Goal: Find specific page/section: Find specific page/section

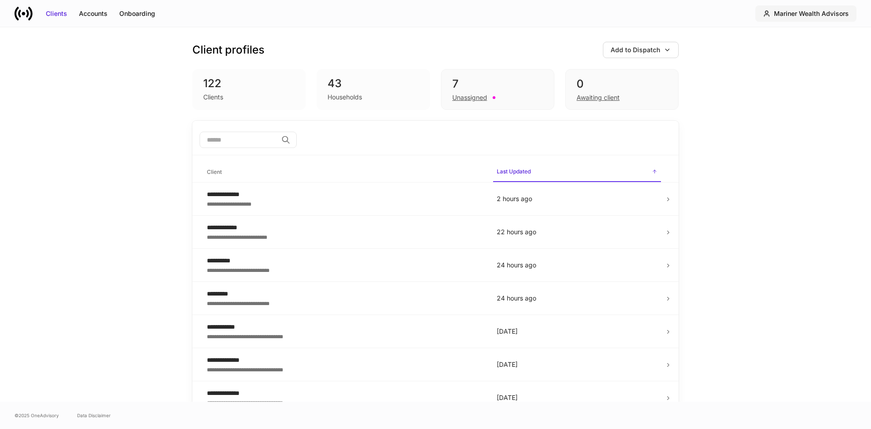
click at [836, 12] on div "Mariner Wealth Advisors" at bounding box center [811, 13] width 75 height 9
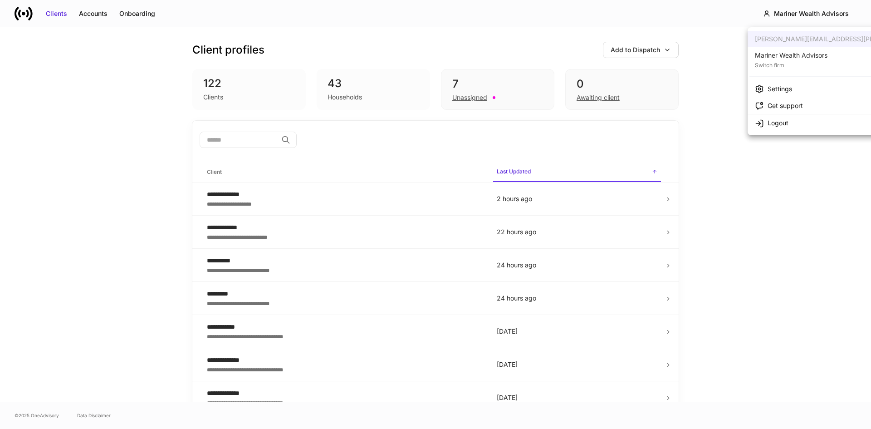
click at [813, 59] on div "Mariner Wealth Advisors" at bounding box center [791, 55] width 73 height 9
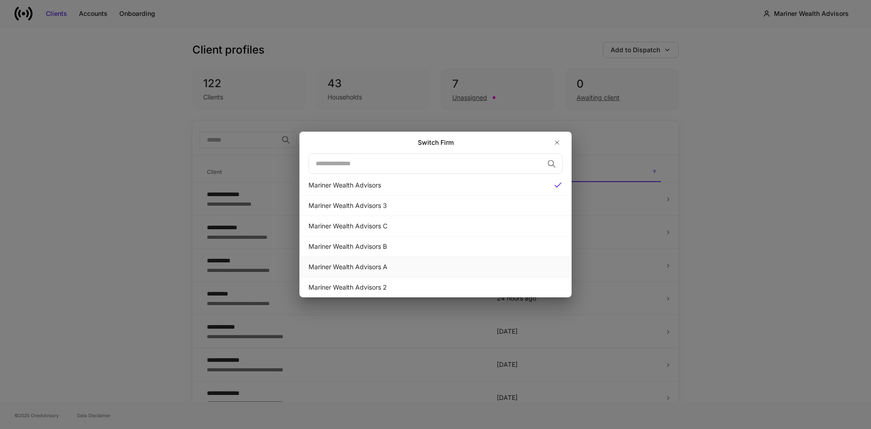
click at [370, 265] on div "Mariner Wealth Advisors A" at bounding box center [435, 266] width 254 height 9
